Goal: Task Accomplishment & Management: Manage account settings

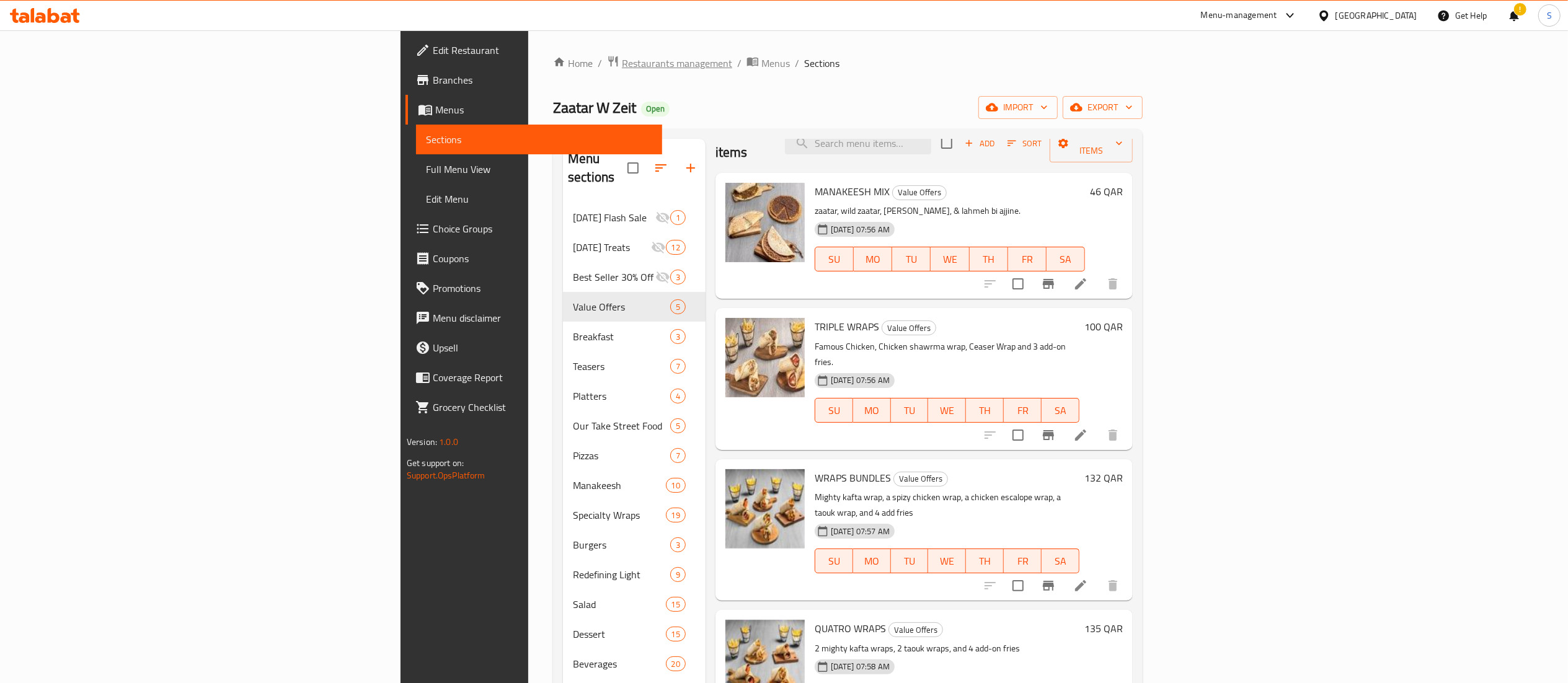
click at [622, 60] on span "Restaurants management" at bounding box center [678, 64] width 110 height 15
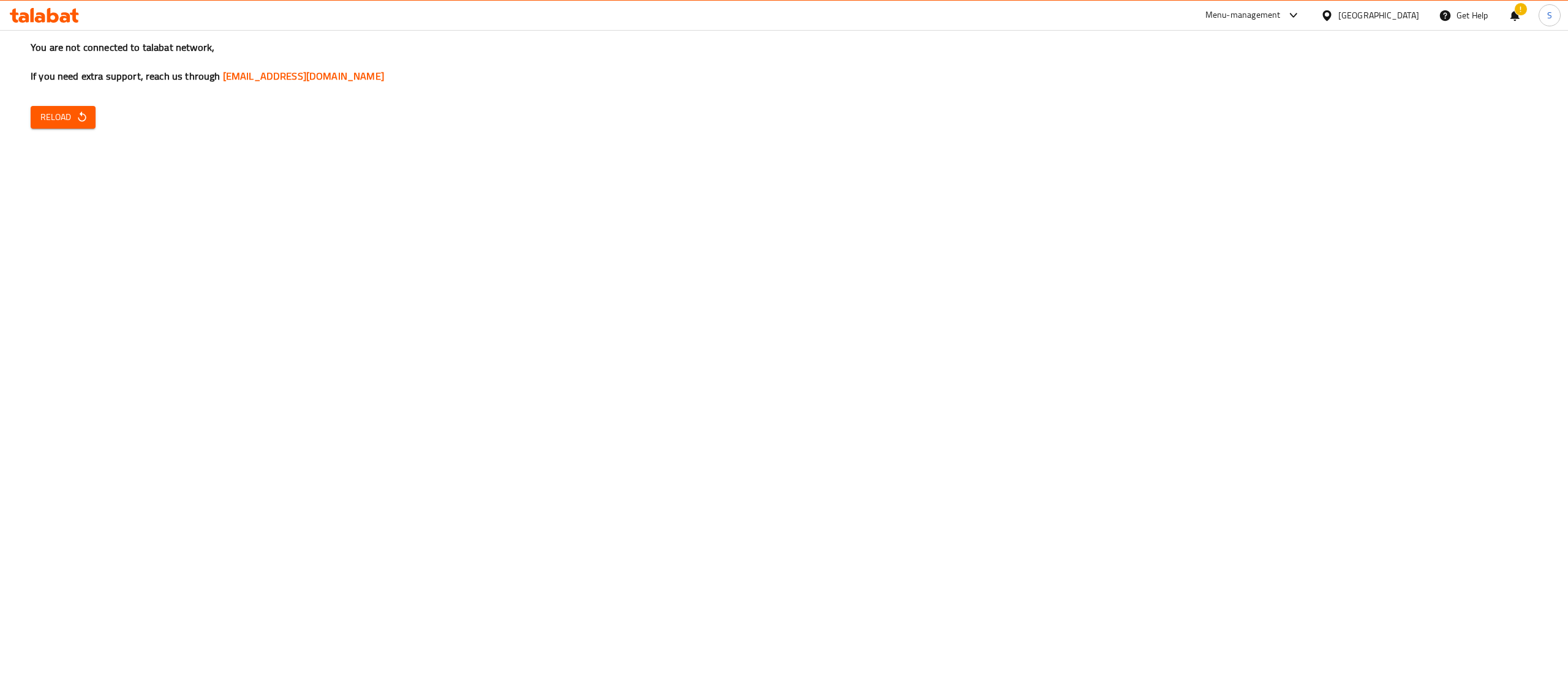
click at [71, 103] on div "You are not connected to talabat network, If you need extra support, reach us t…" at bounding box center [784, 337] width 1568 height 675
click at [71, 117] on span "Reload" at bounding box center [63, 117] width 45 height 15
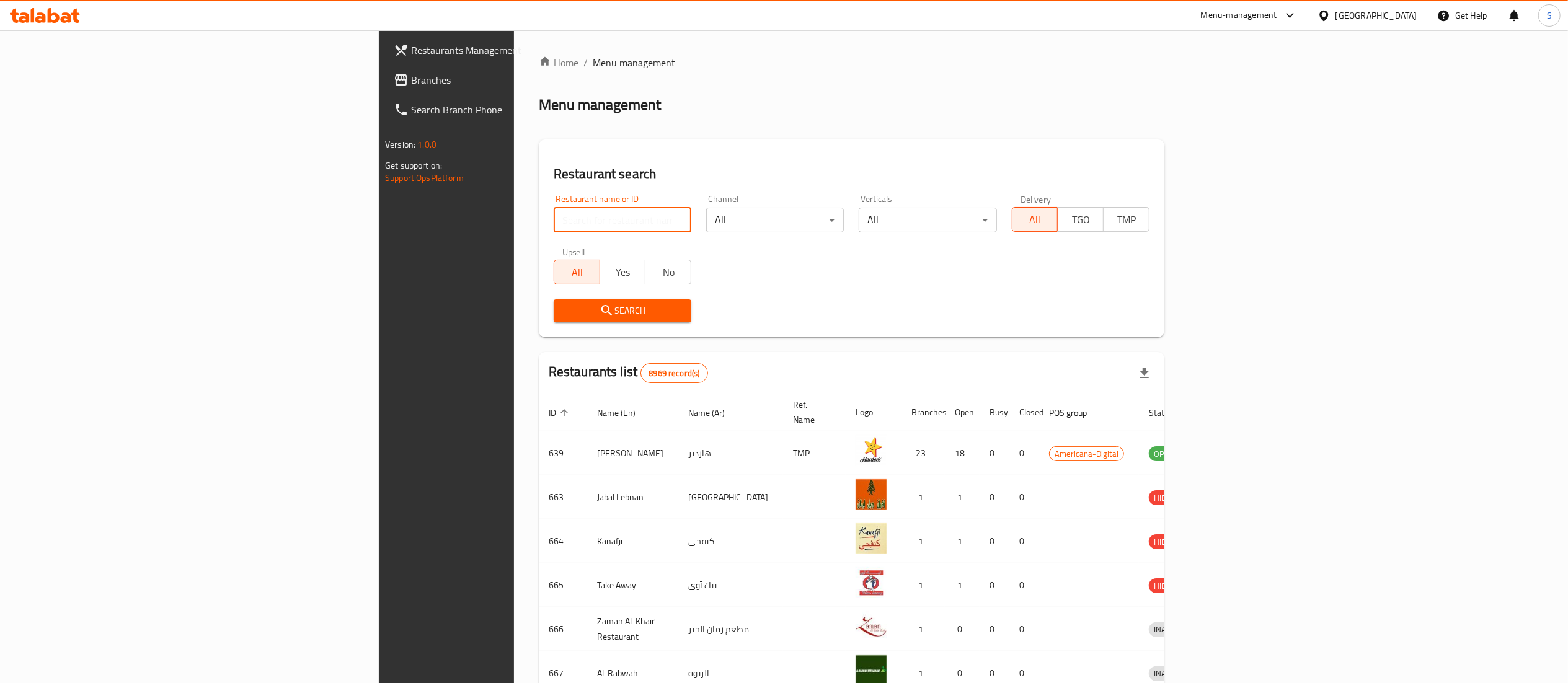
drag, startPoint x: 574, startPoint y: 227, endPoint x: 583, endPoint y: 228, distance: 9.1
click at [583, 228] on input "search" at bounding box center [622, 220] width 138 height 25
type input "awfully good"
click at [564, 312] on span "Search" at bounding box center [622, 311] width 118 height 15
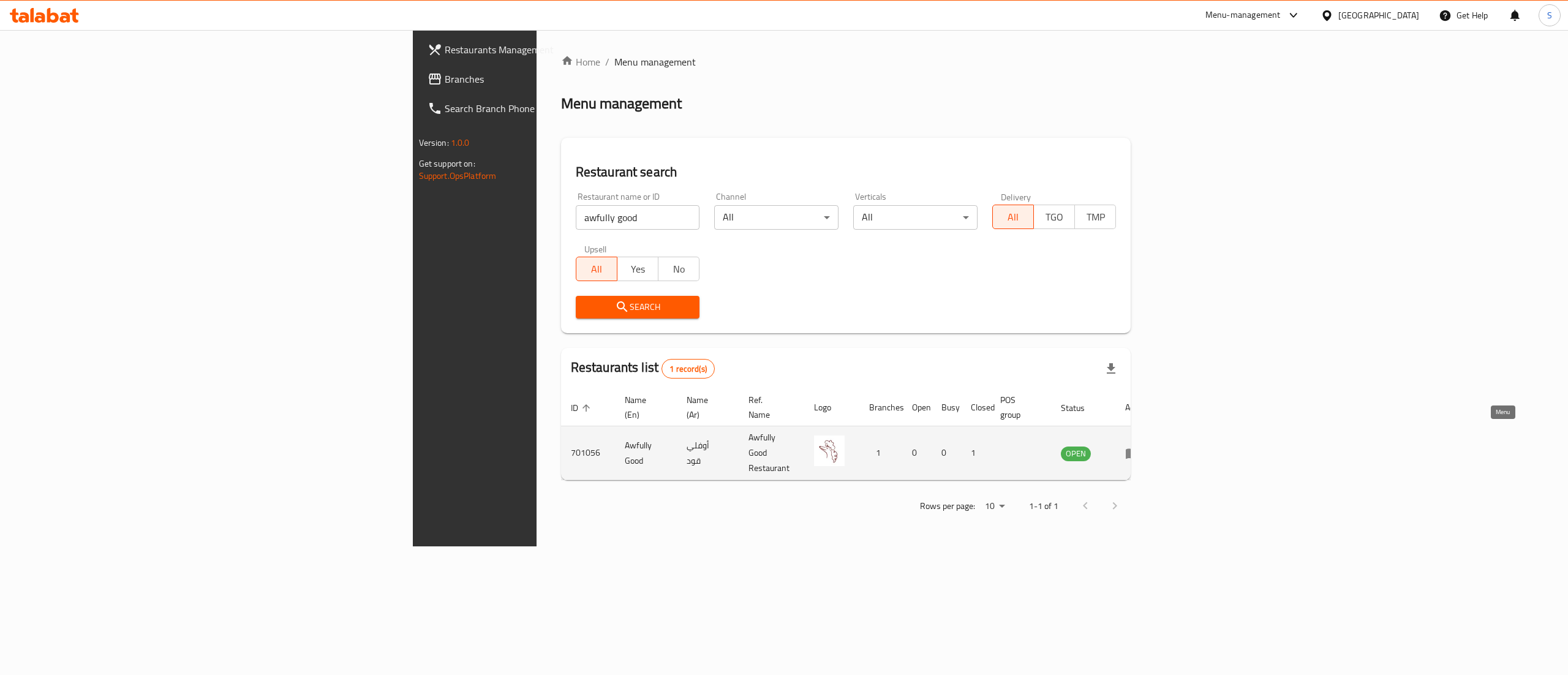
click at [1140, 446] on icon "enhanced table" at bounding box center [1133, 453] width 15 height 15
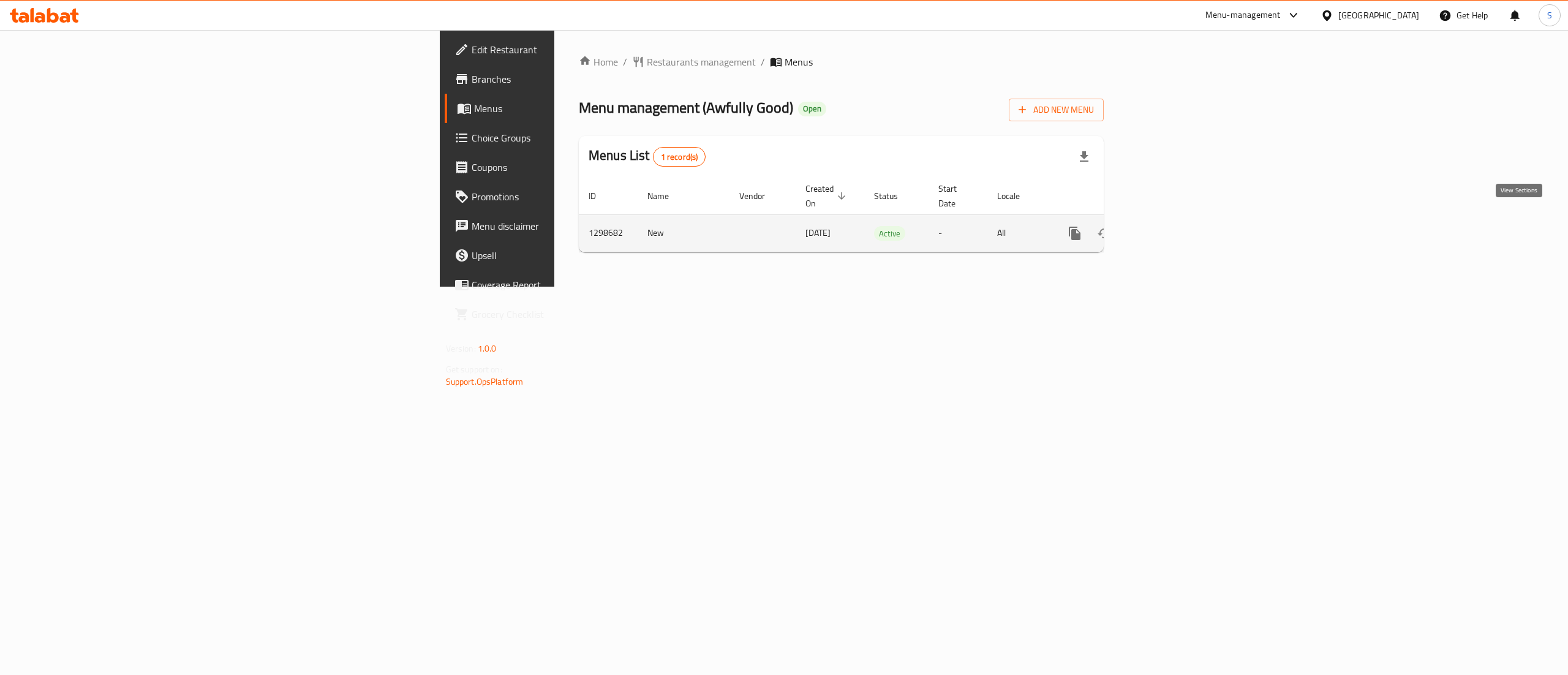
click at [1178, 221] on link "enhanced table" at bounding box center [1163, 233] width 29 height 29
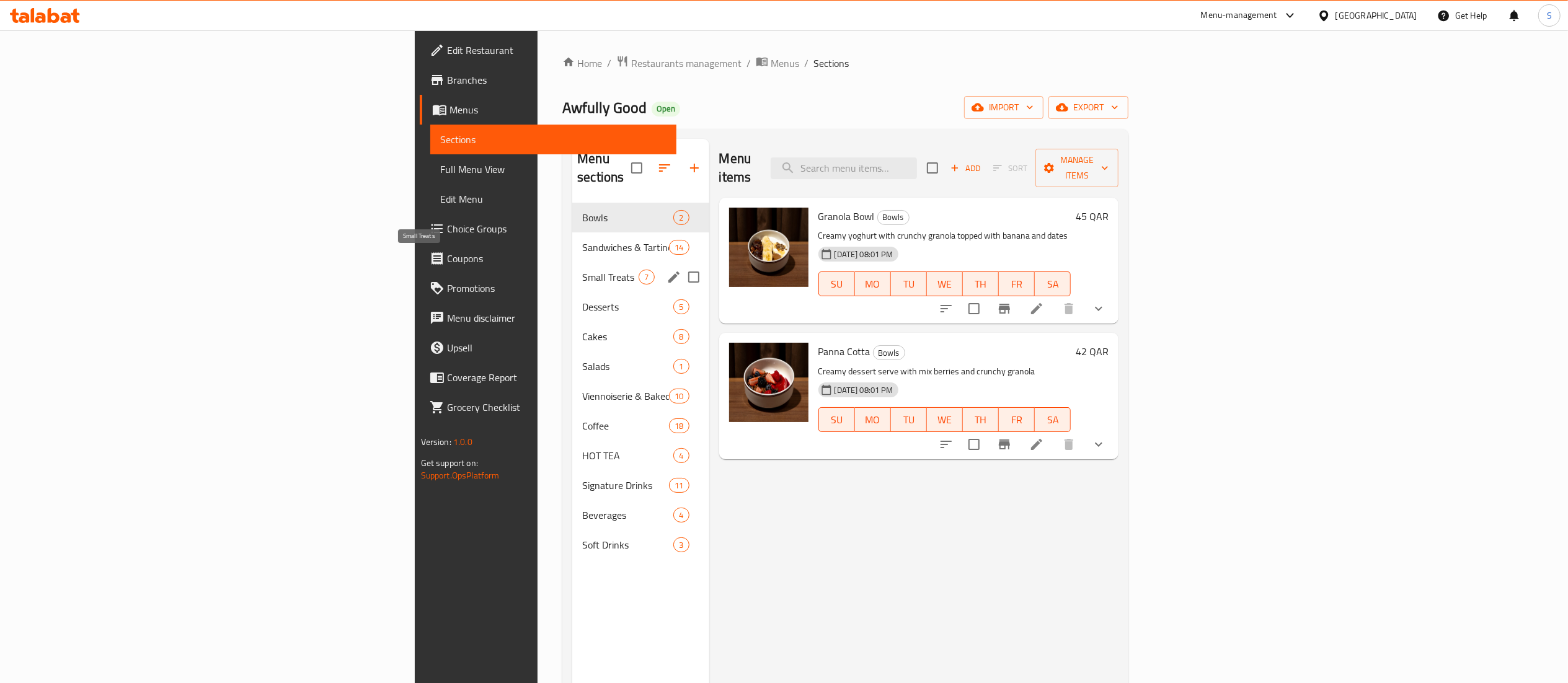
click at [583, 270] on span "Small Treats" at bounding box center [610, 277] width 56 height 15
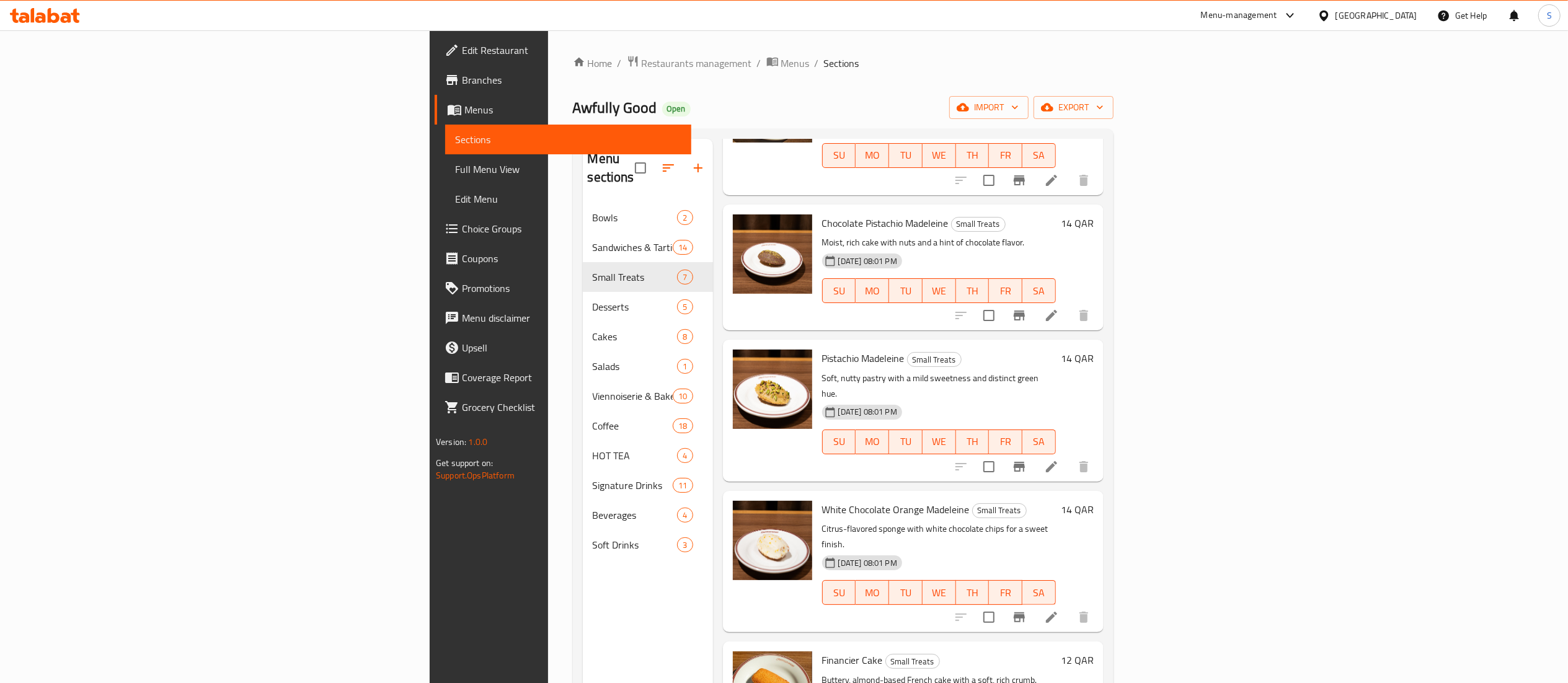
scroll to position [174, 0]
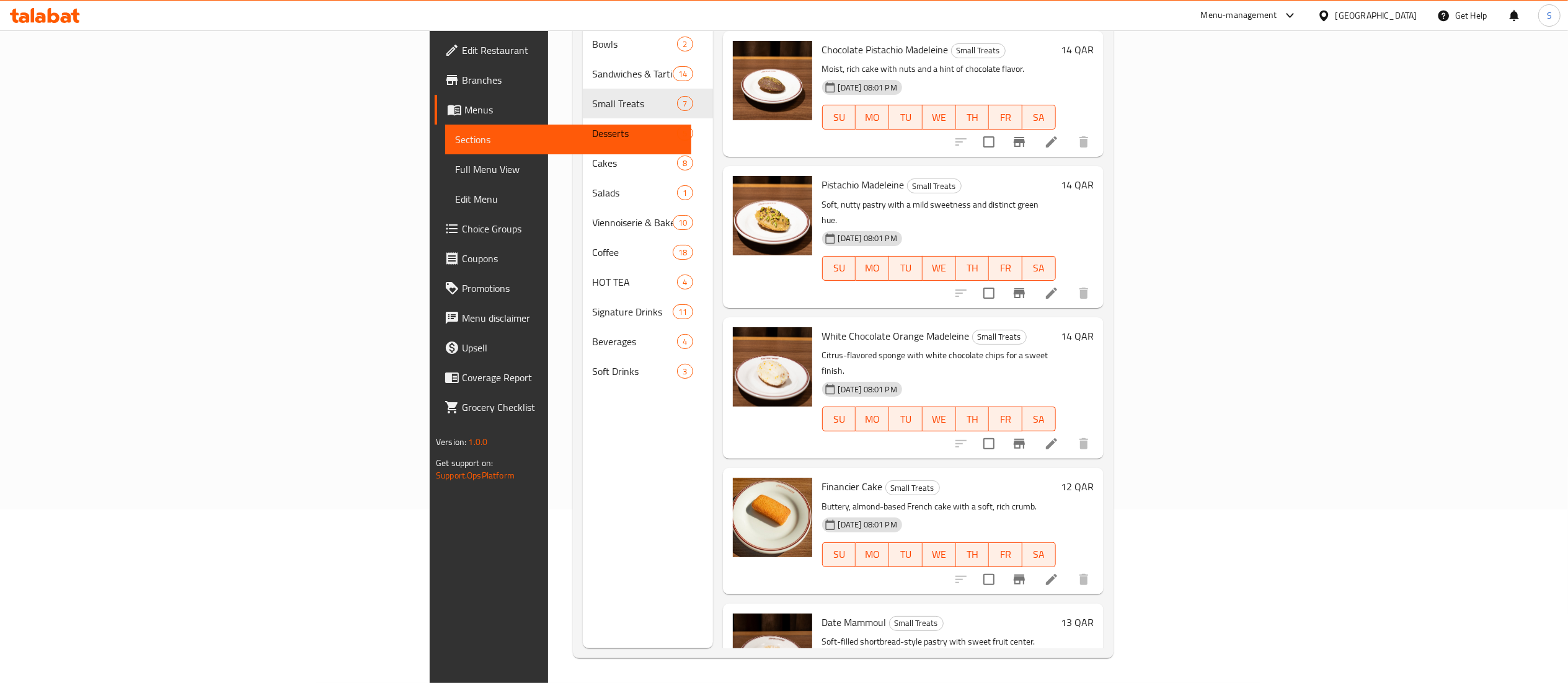
click at [1012, 648] on div "[DATE] 08:01 PM SU MO TU WE TH FR SA" at bounding box center [939, 681] width 243 height 66
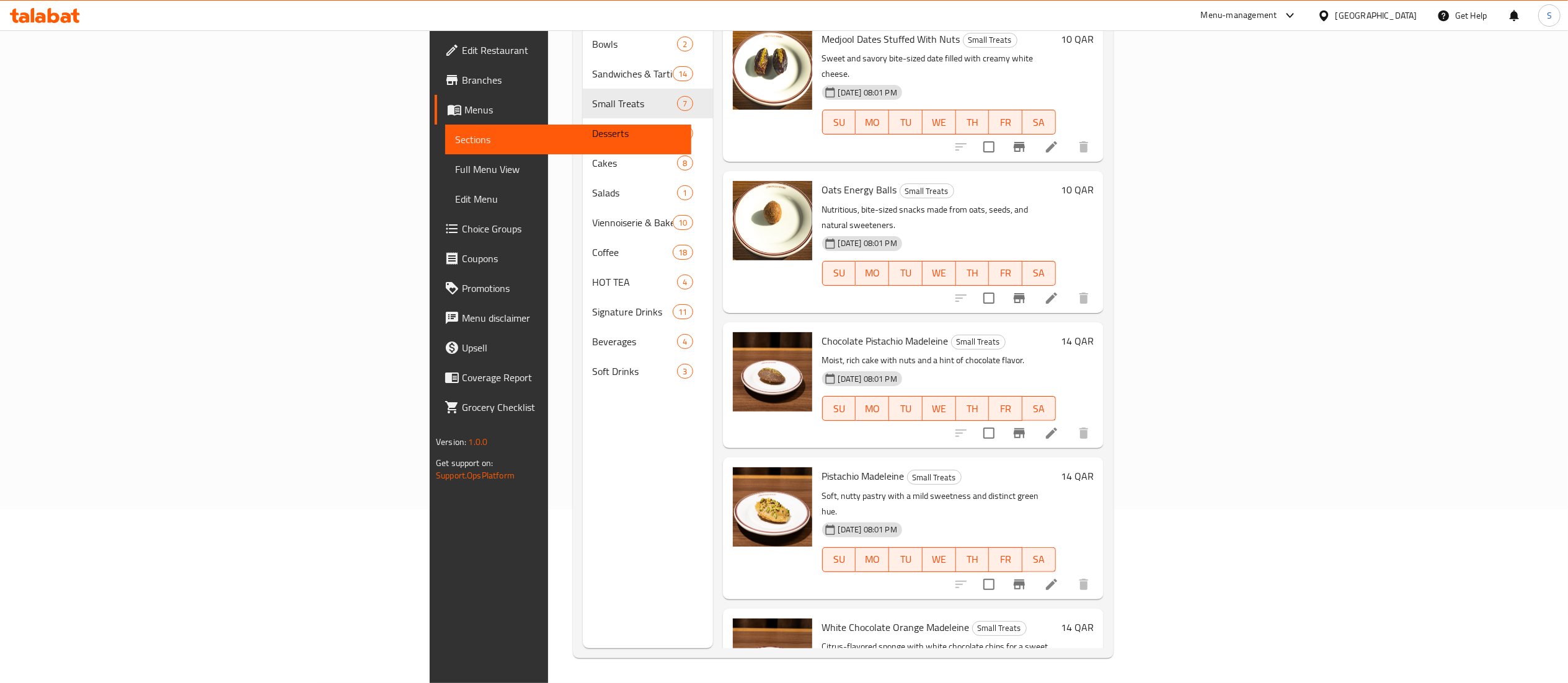
scroll to position [0, 0]
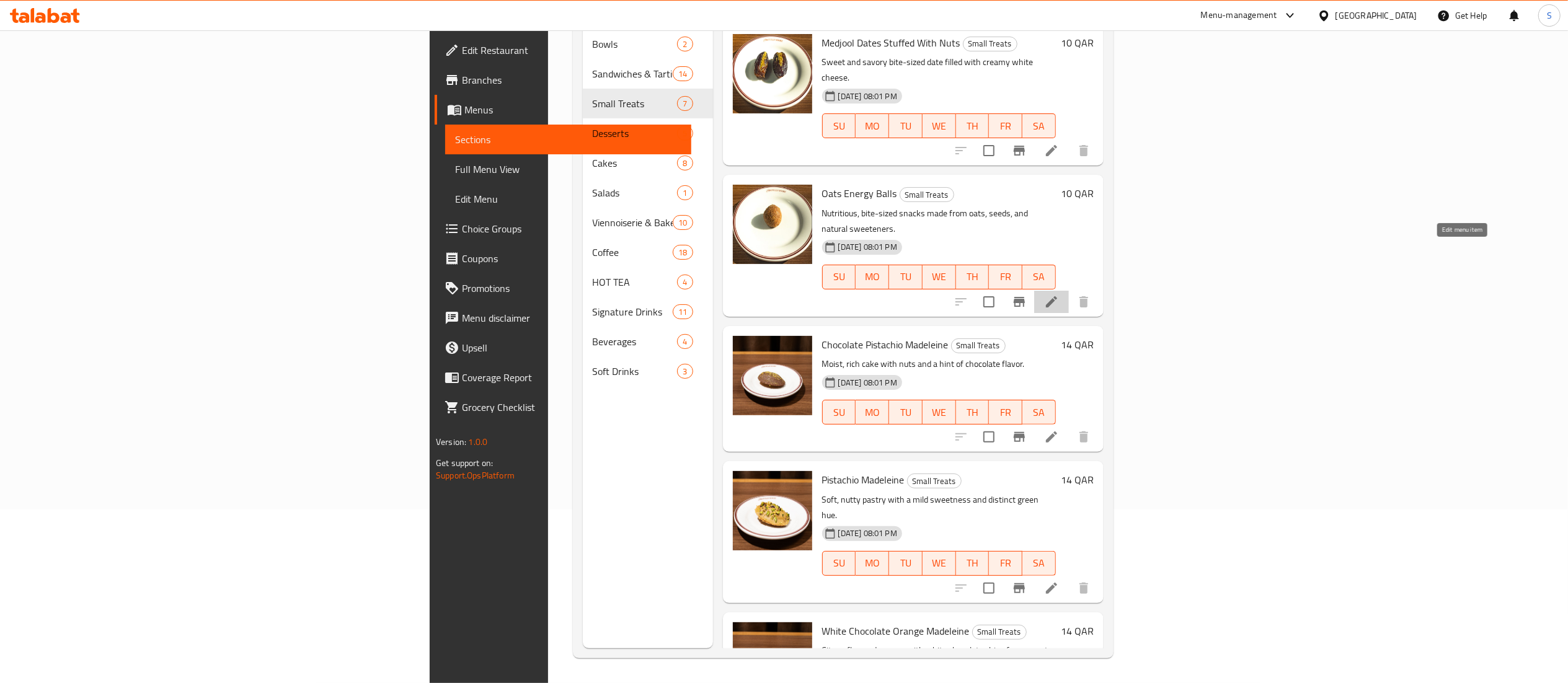
click at [1060, 294] on icon at bounding box center [1052, 302] width 15 height 15
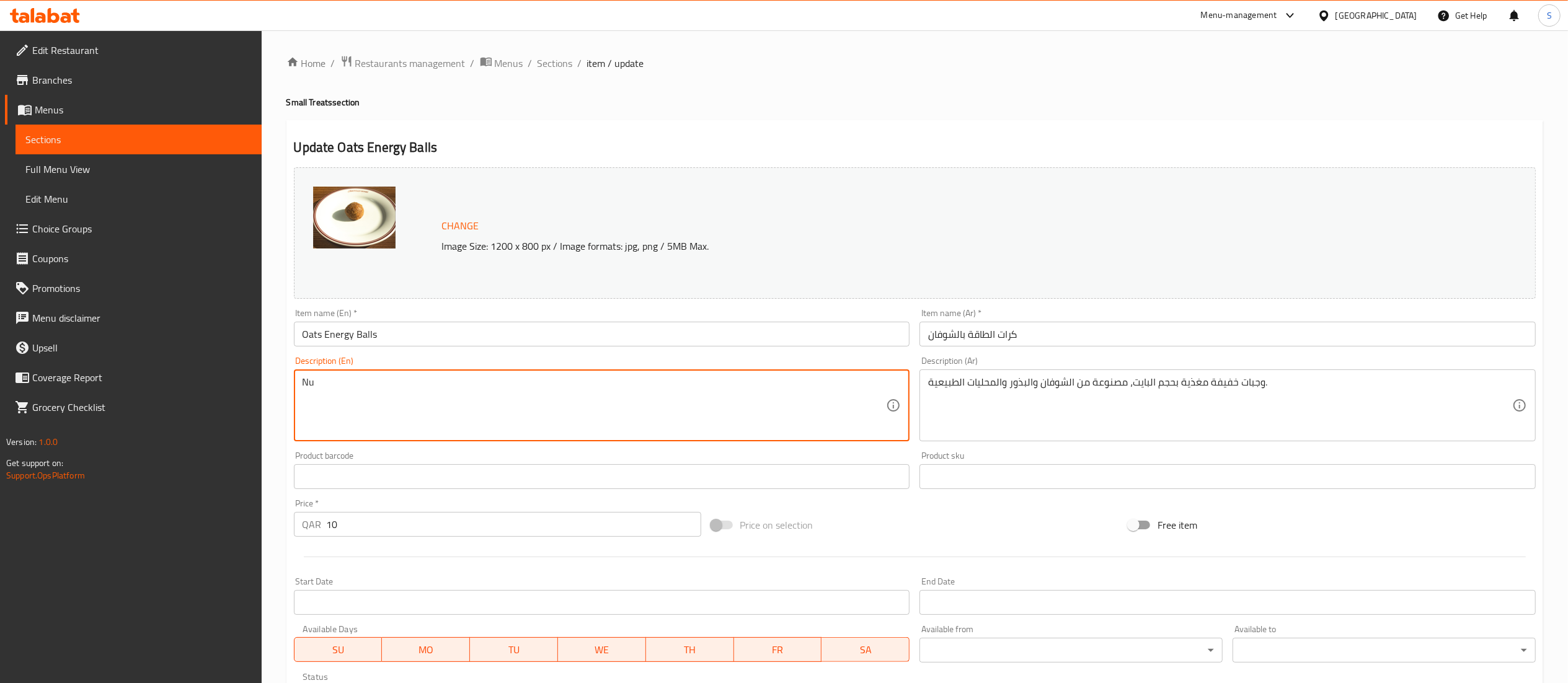
type textarea "N"
type textarea "o"
click at [546, 65] on span "Sections" at bounding box center [555, 64] width 35 height 15
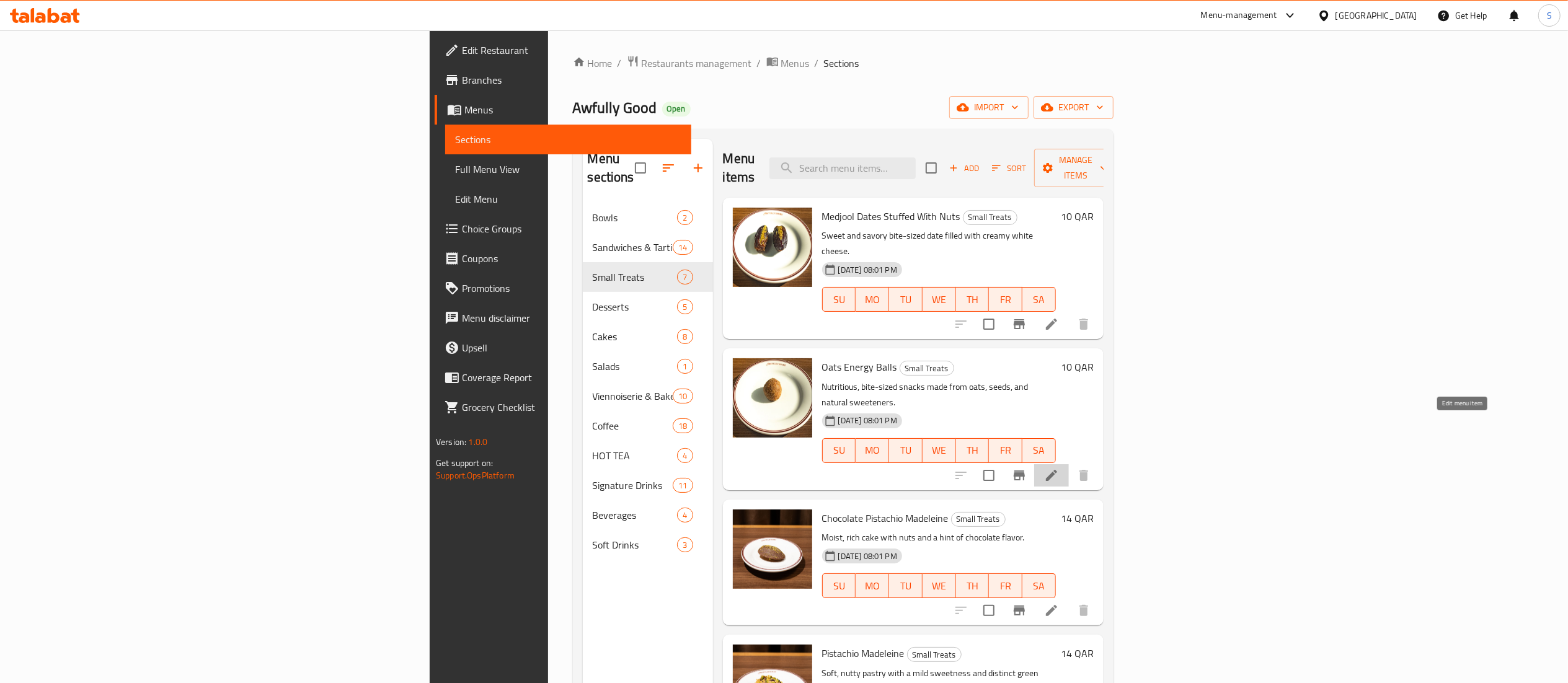
click at [1058, 470] on icon at bounding box center [1052, 476] width 11 height 11
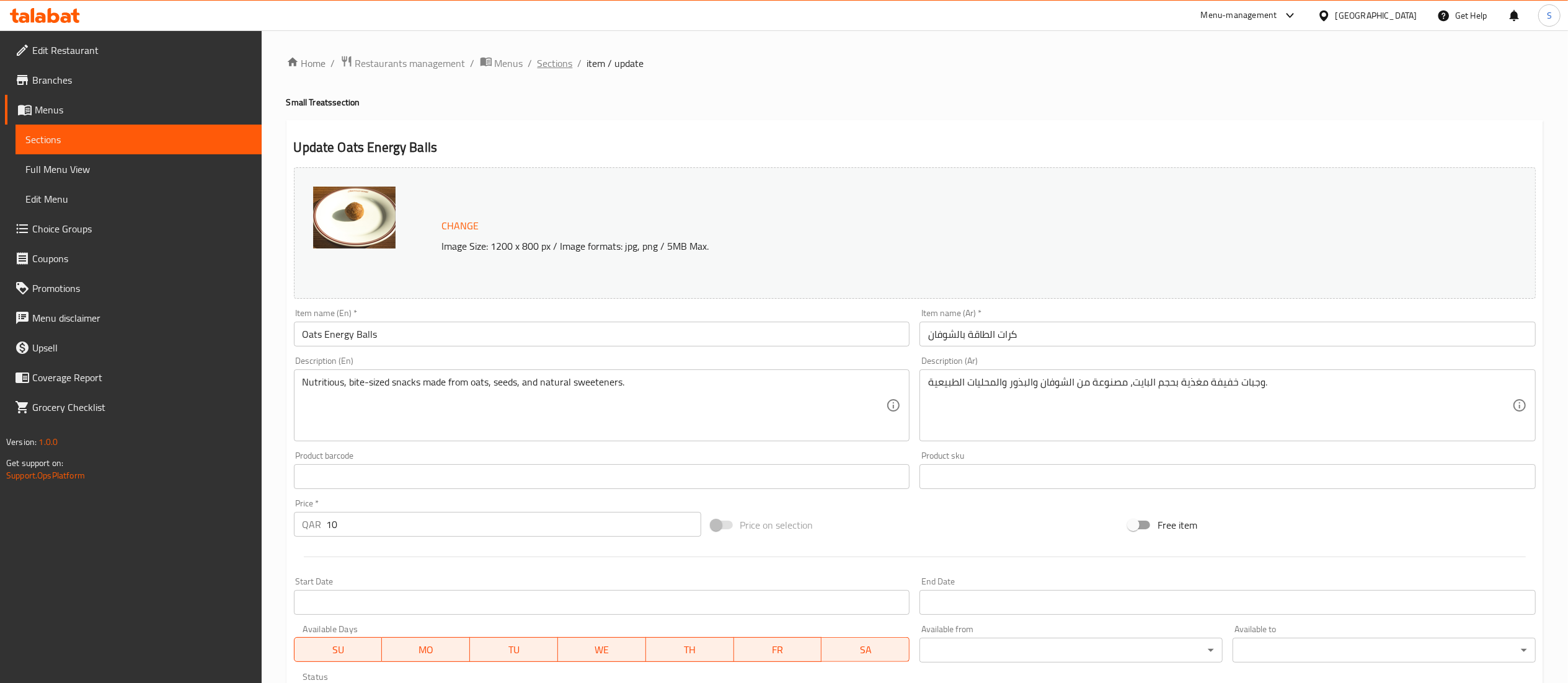
click at [551, 66] on span "Sections" at bounding box center [555, 64] width 35 height 15
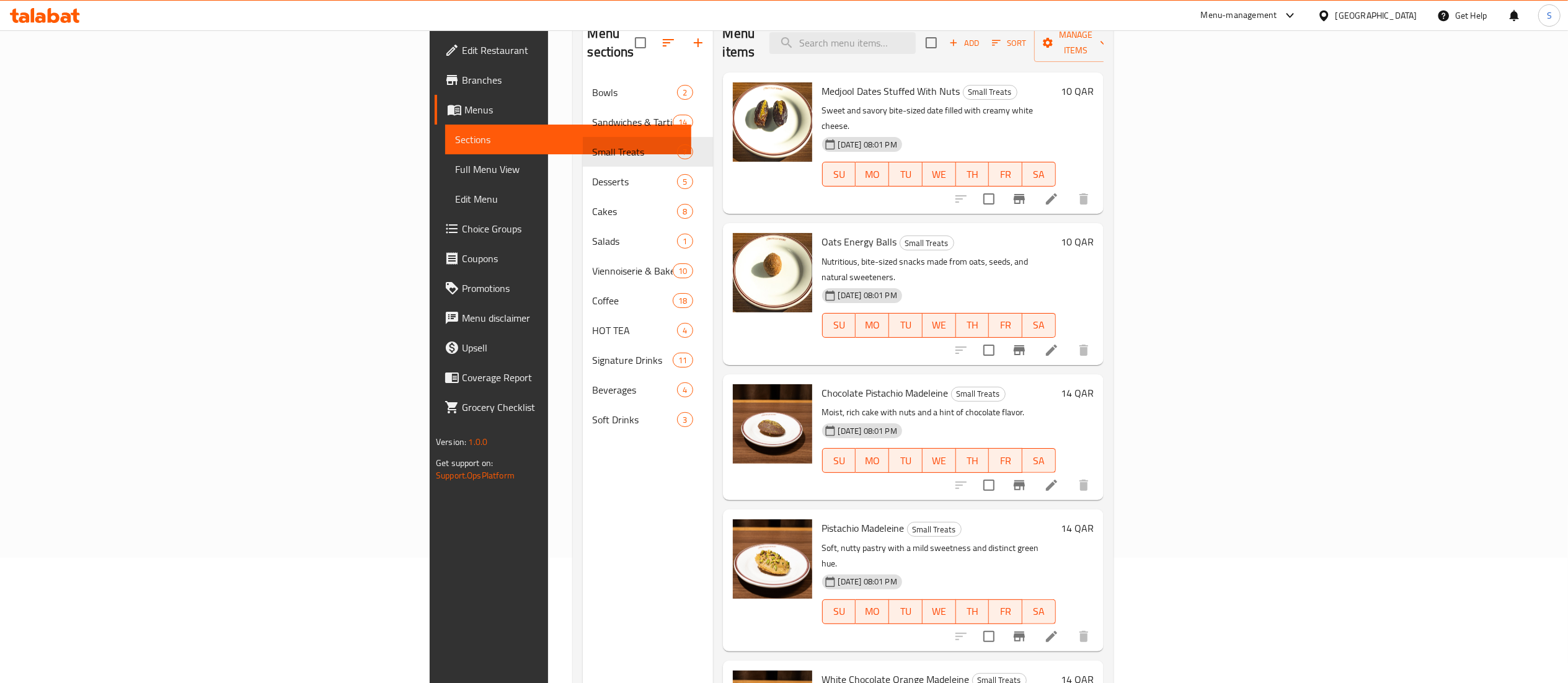
scroll to position [134, 0]
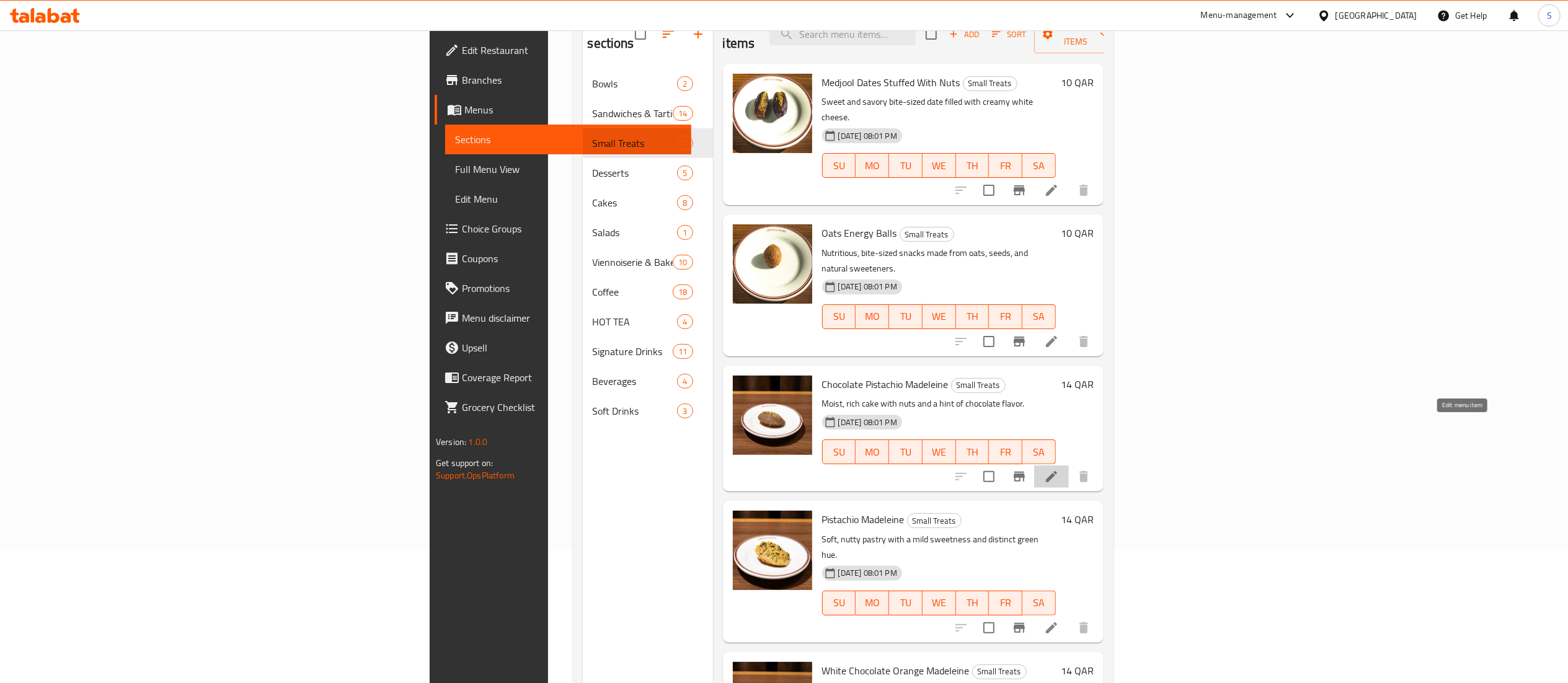
click at [1060, 469] on icon at bounding box center [1052, 477] width 15 height 15
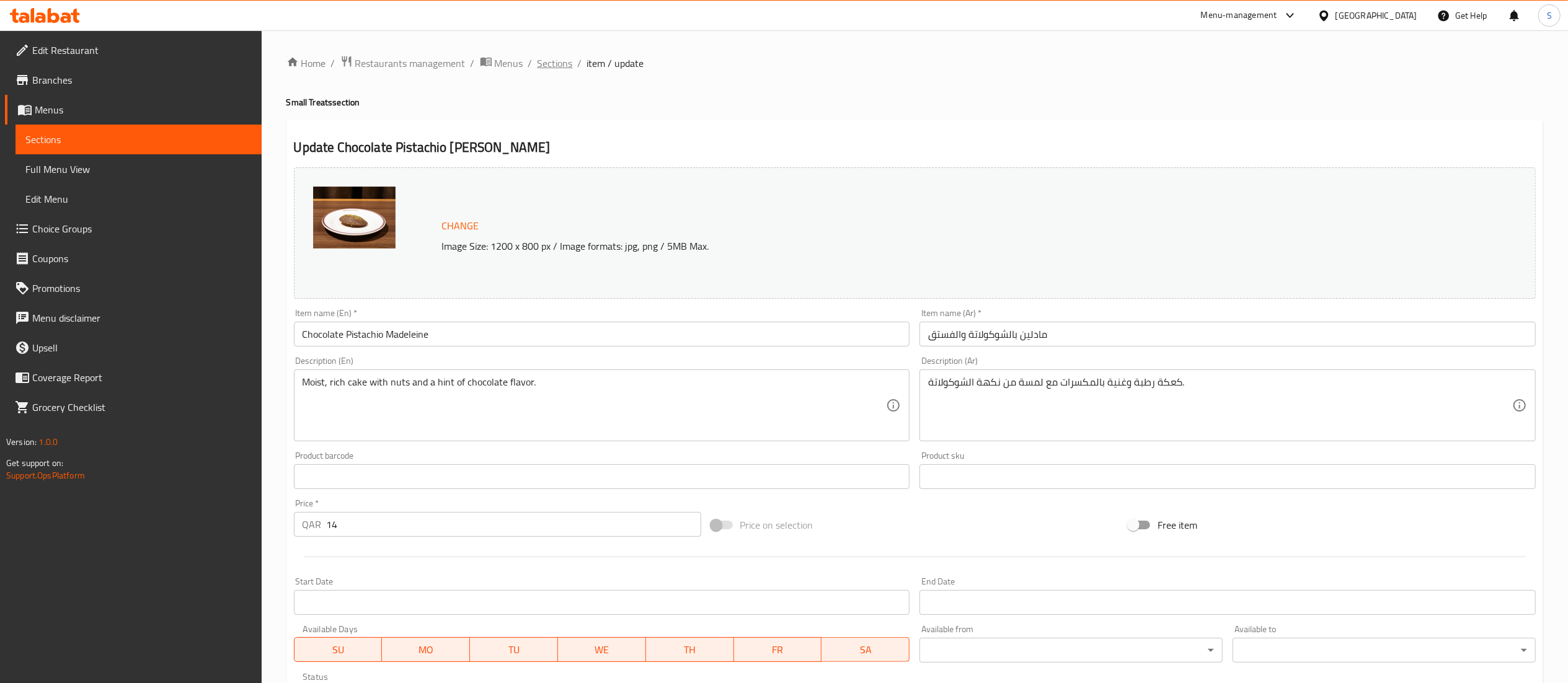
click at [566, 59] on span "Sections" at bounding box center [555, 64] width 35 height 15
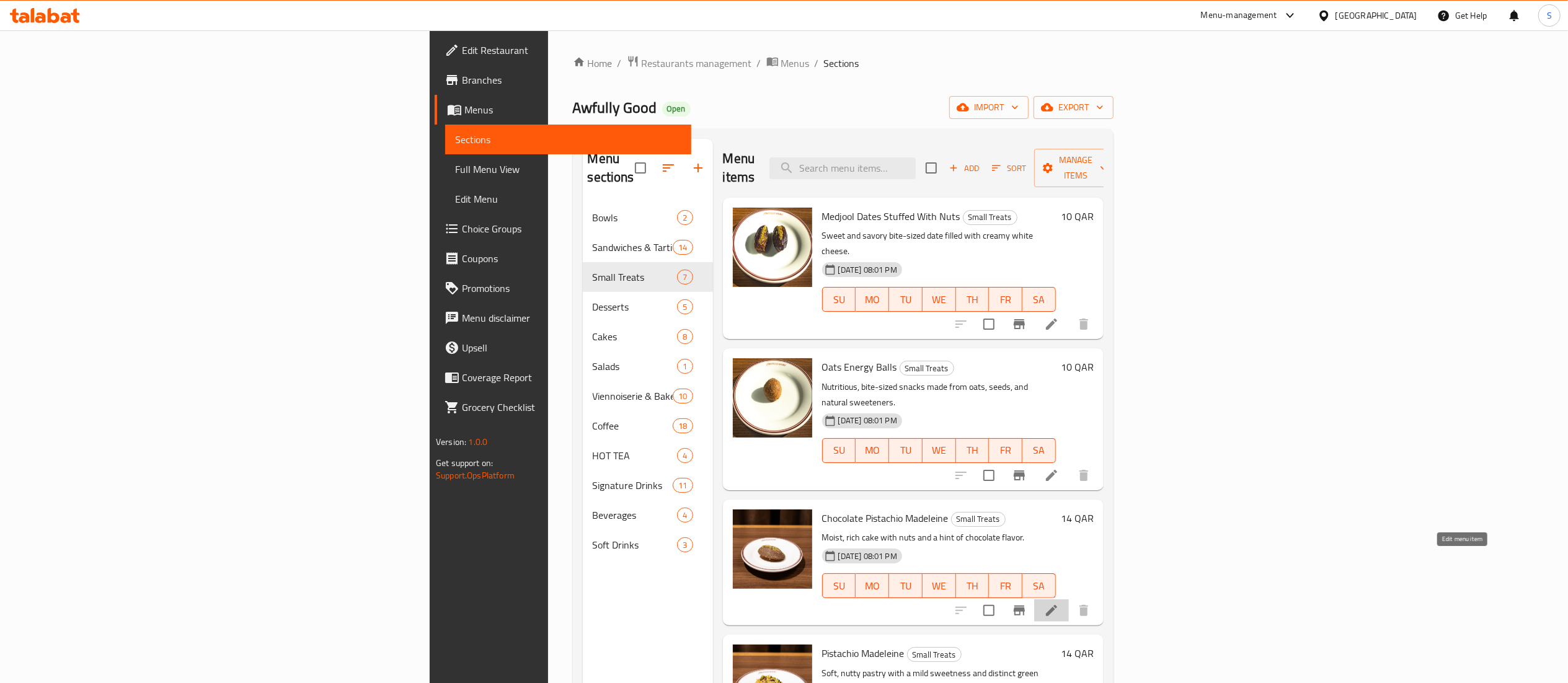
click at [1060, 603] on icon at bounding box center [1052, 611] width 15 height 15
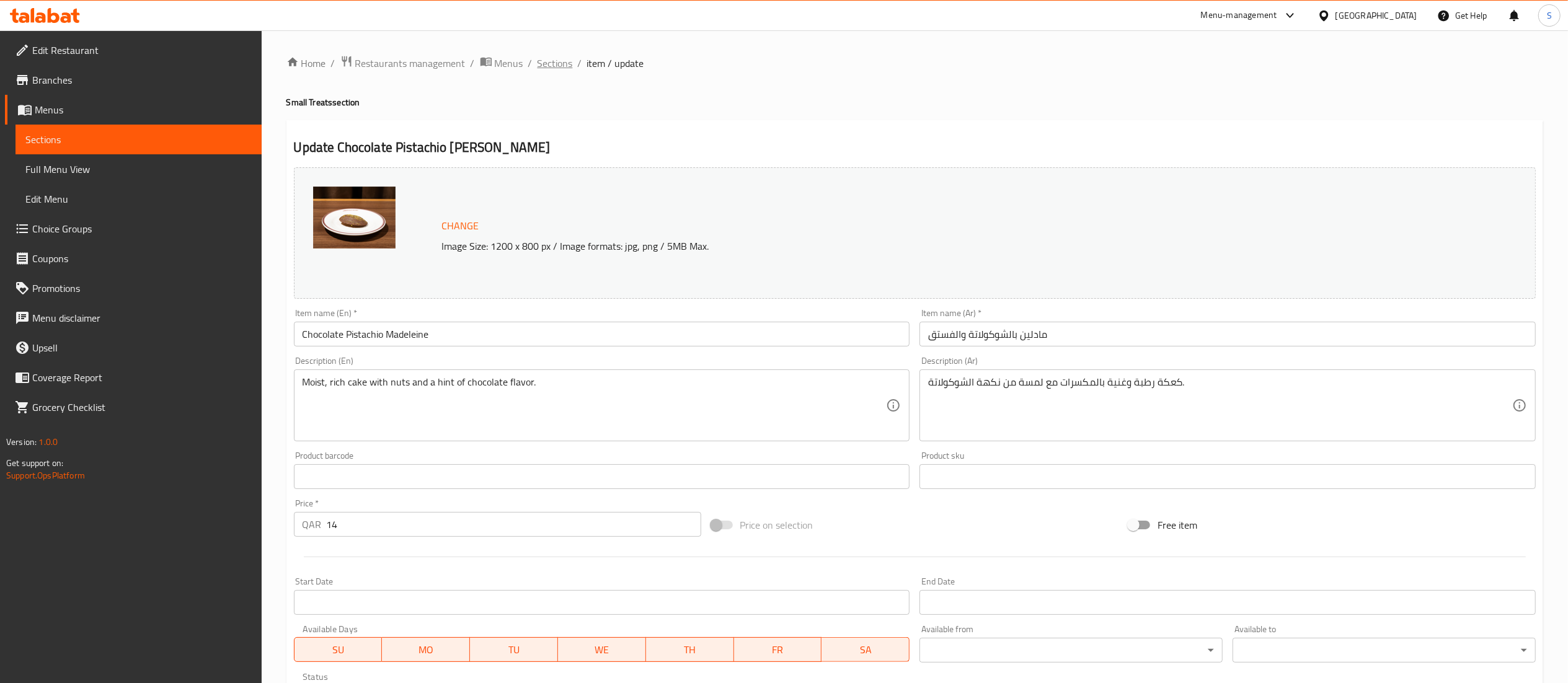
click at [566, 66] on span "Sections" at bounding box center [555, 64] width 35 height 15
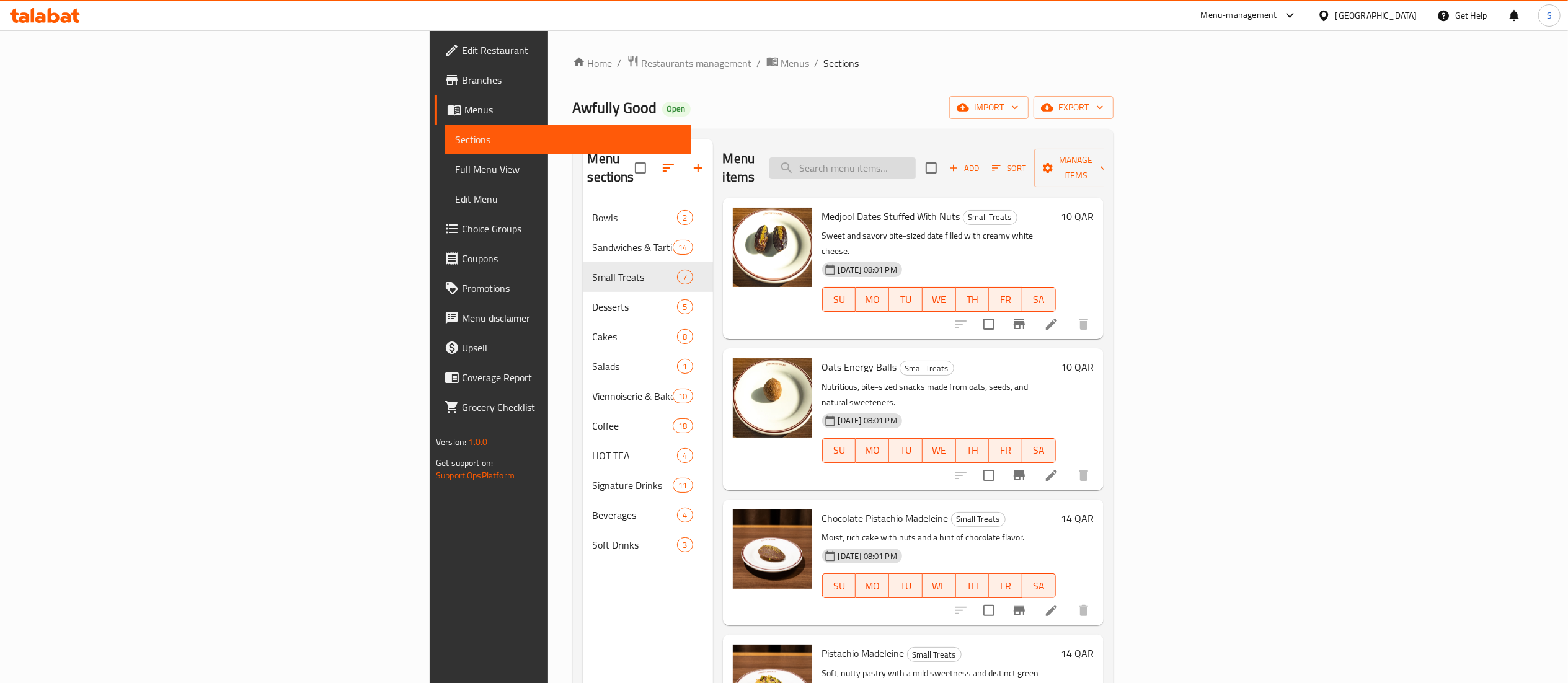
click at [988, 170] on div "Menu items Add Sort Manage items" at bounding box center [913, 168] width 381 height 59
click at [916, 160] on input "search" at bounding box center [843, 168] width 146 height 22
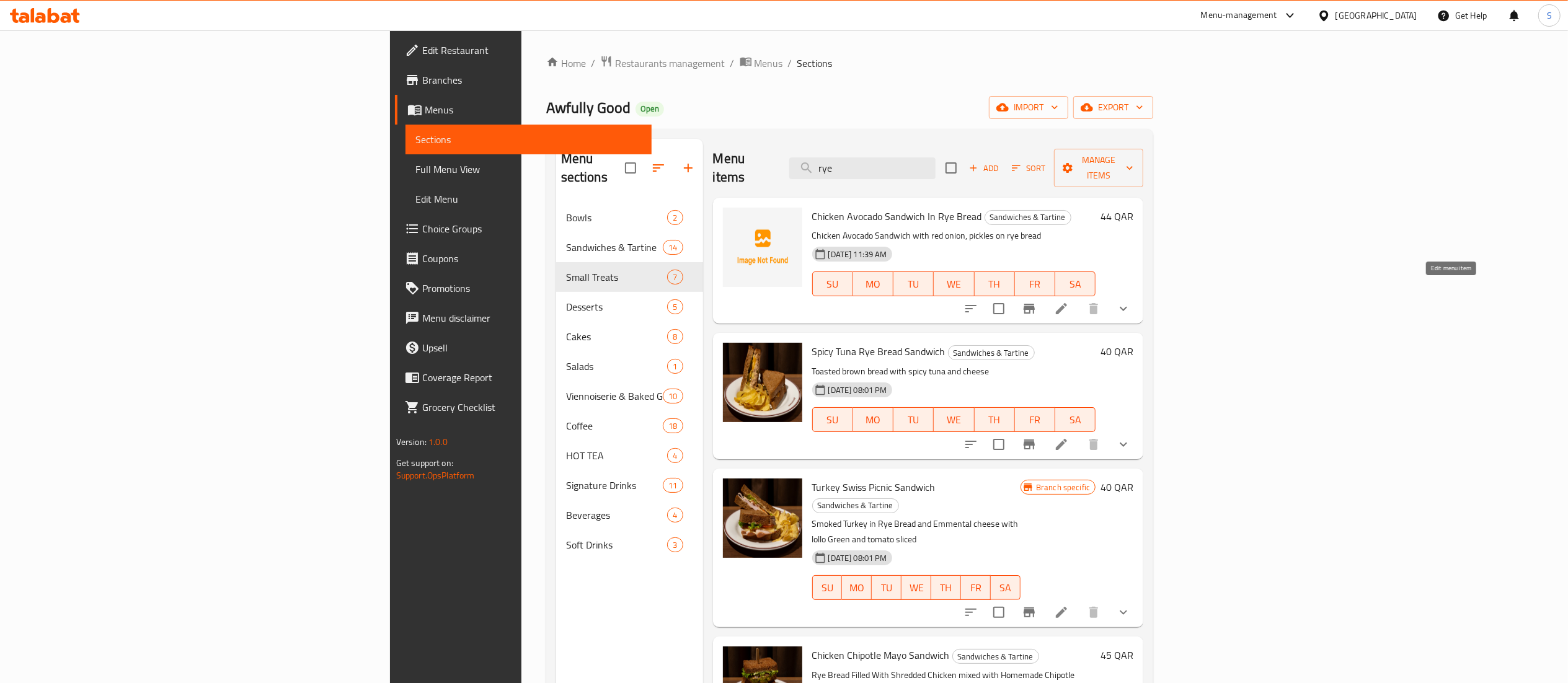
type input "rye"
click at [1069, 301] on icon at bounding box center [1061, 309] width 15 height 15
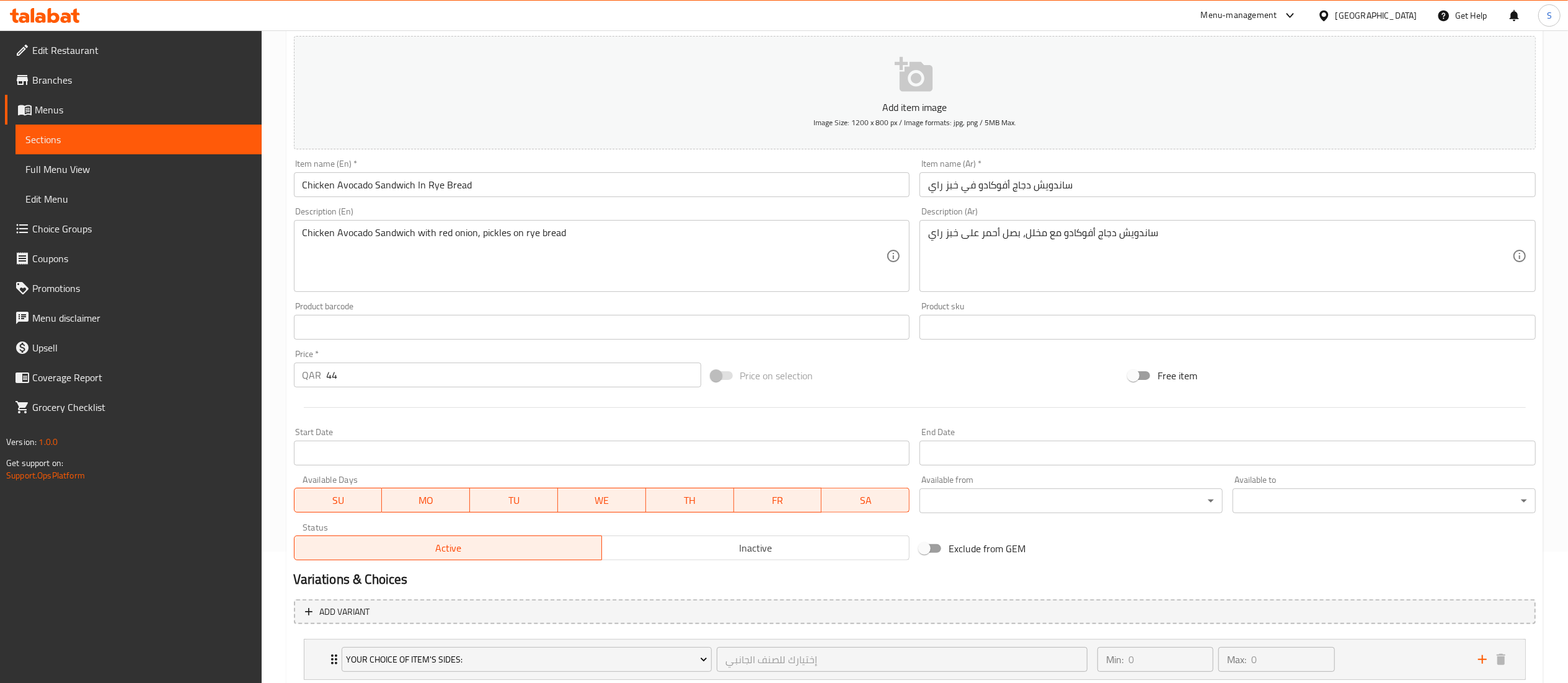
scroll to position [214, 0]
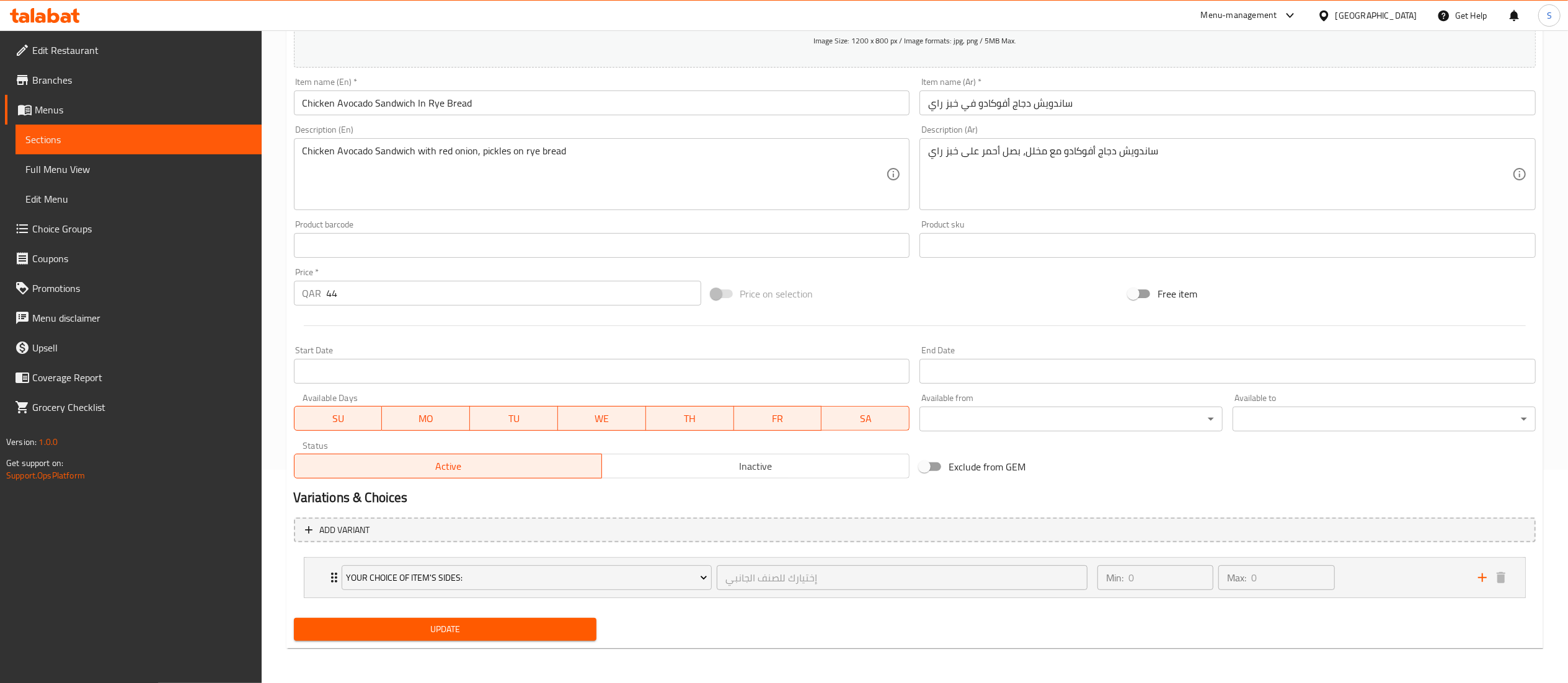
click at [430, 292] on input "44" at bounding box center [514, 294] width 374 height 25
type input "45"
click at [528, 621] on button "Update" at bounding box center [445, 630] width 303 height 23
click at [418, 634] on span "Update" at bounding box center [446, 630] width 283 height 15
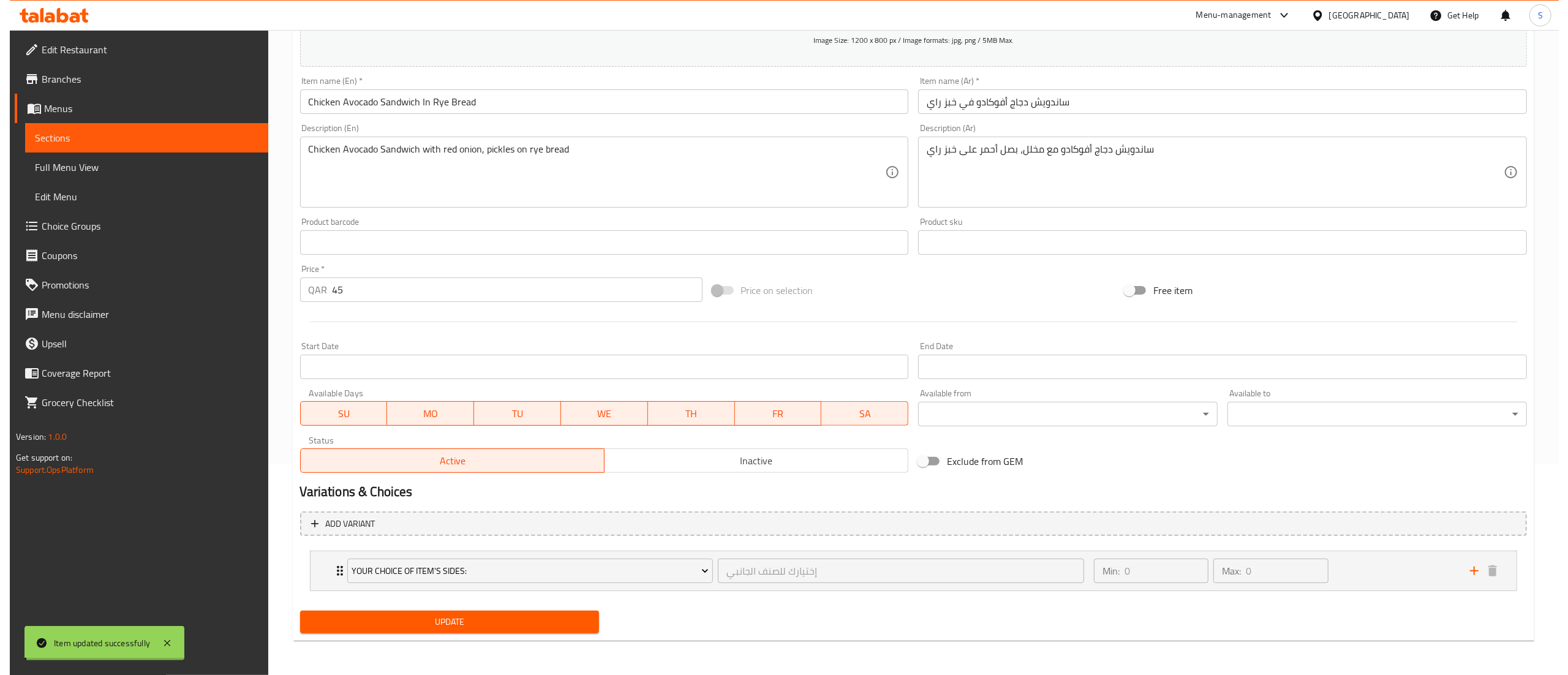
scroll to position [0, 0]
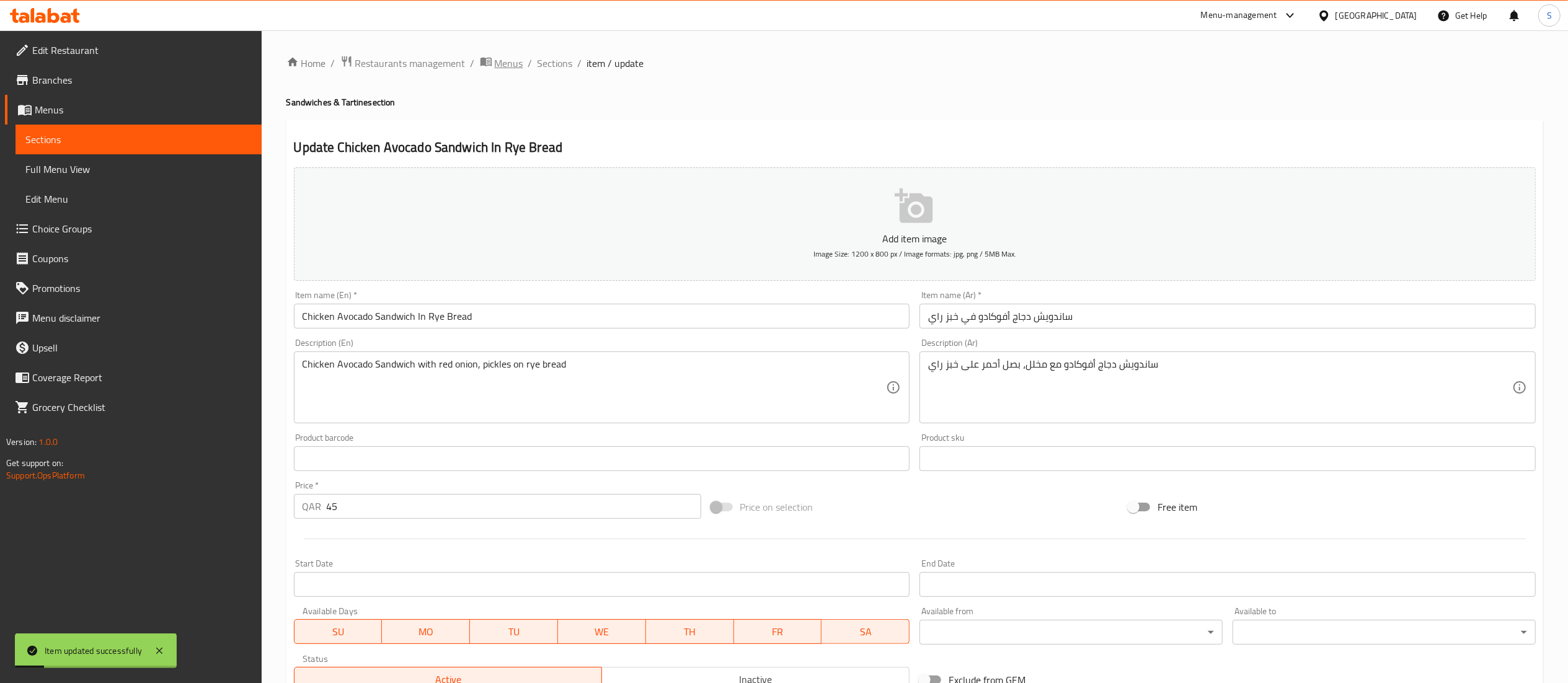
click at [505, 65] on span "Menus" at bounding box center [509, 64] width 29 height 15
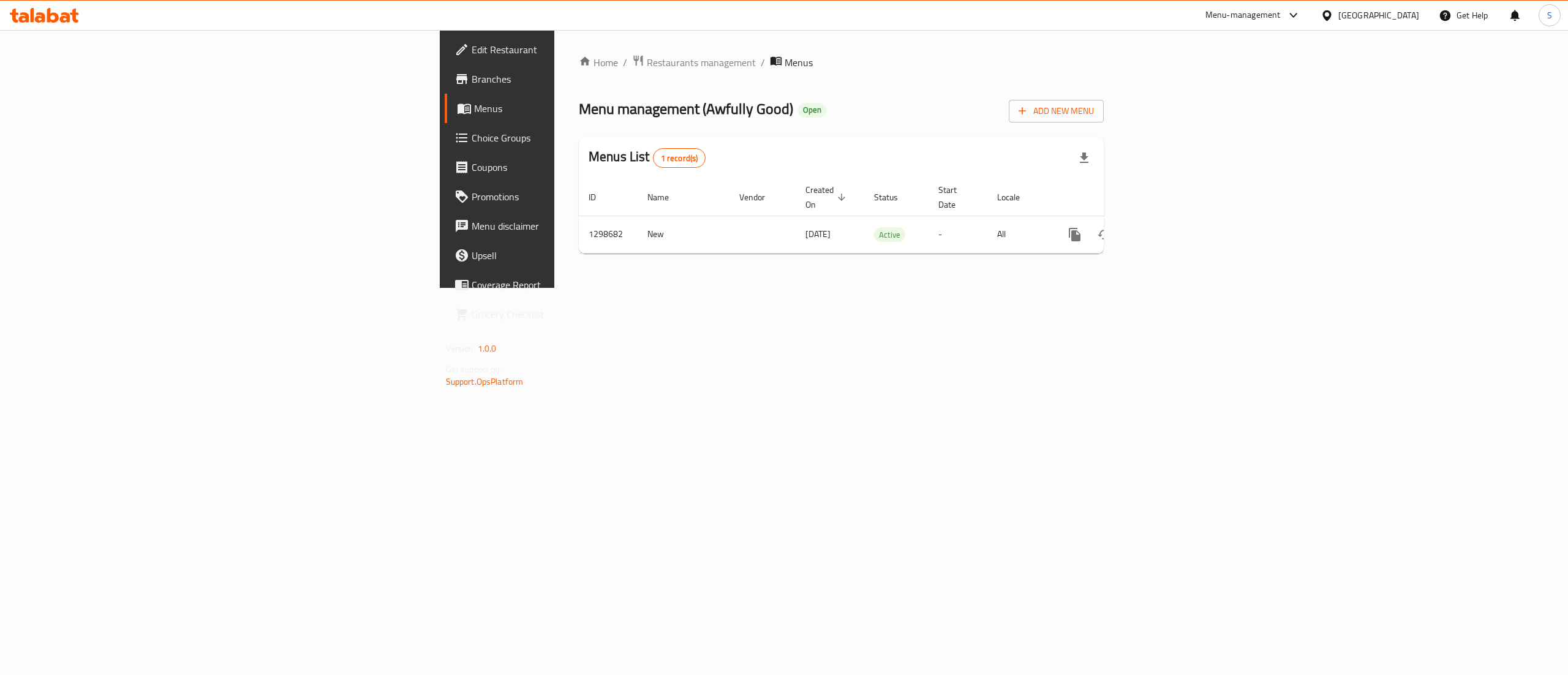
click at [1281, 22] on div "Menu-management" at bounding box center [1242, 15] width 75 height 15
click at [1287, 91] on div "Agent Campaigns Center" at bounding box center [1233, 83] width 112 height 28
